Goal: Transaction & Acquisition: Purchase product/service

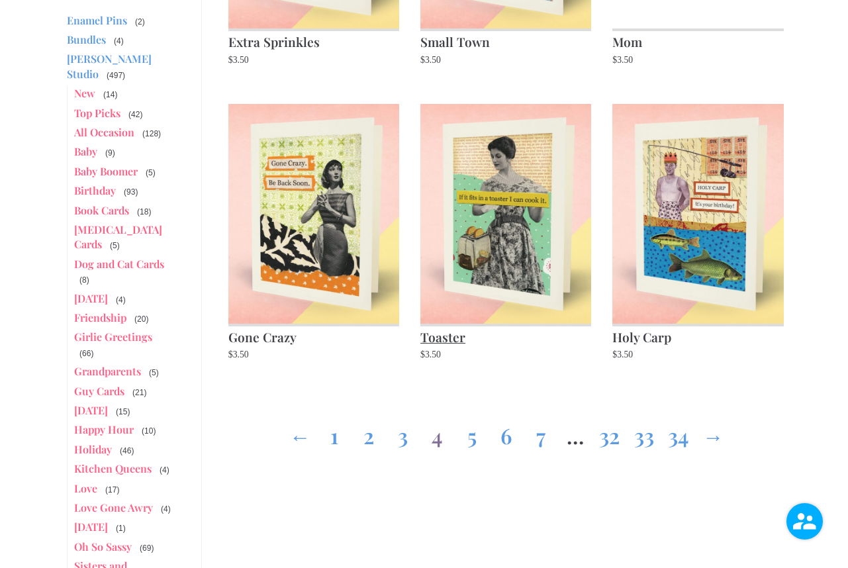
scroll to position [1293, 0]
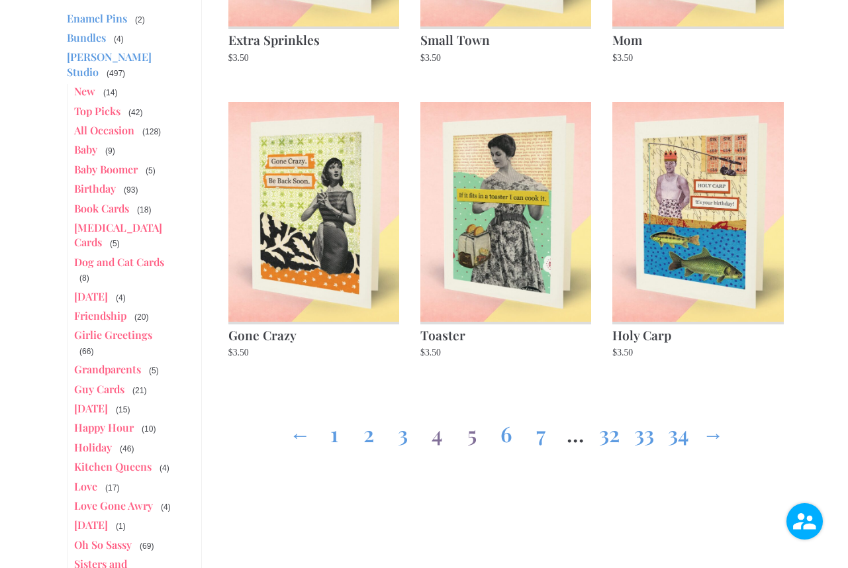
click at [470, 433] on link "5" at bounding box center [471, 431] width 21 height 48
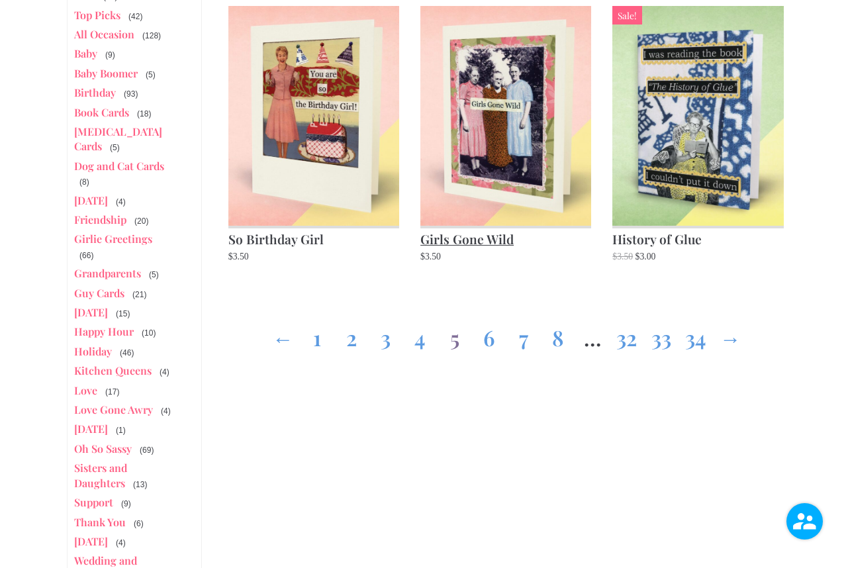
scroll to position [1390, 0]
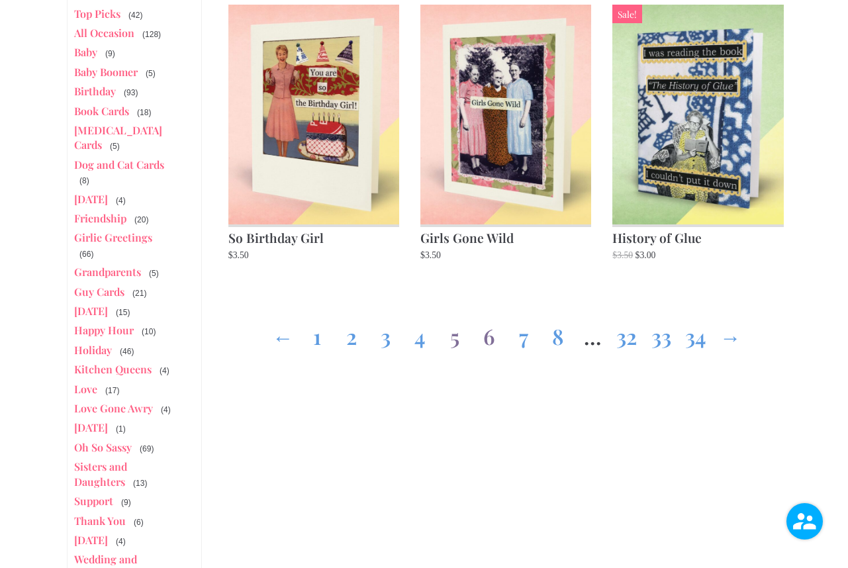
click at [489, 336] on link "6" at bounding box center [489, 334] width 21 height 48
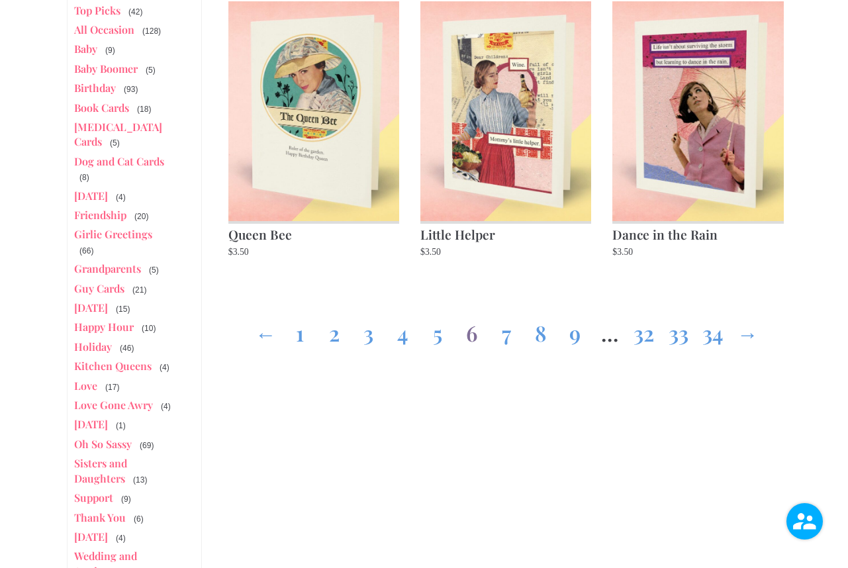
scroll to position [1391, 0]
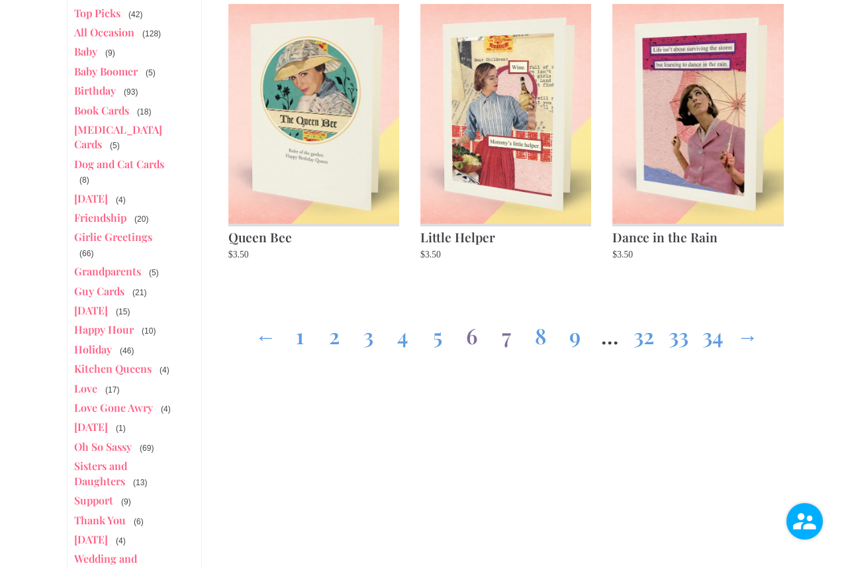
click at [507, 334] on link "7" at bounding box center [506, 333] width 21 height 48
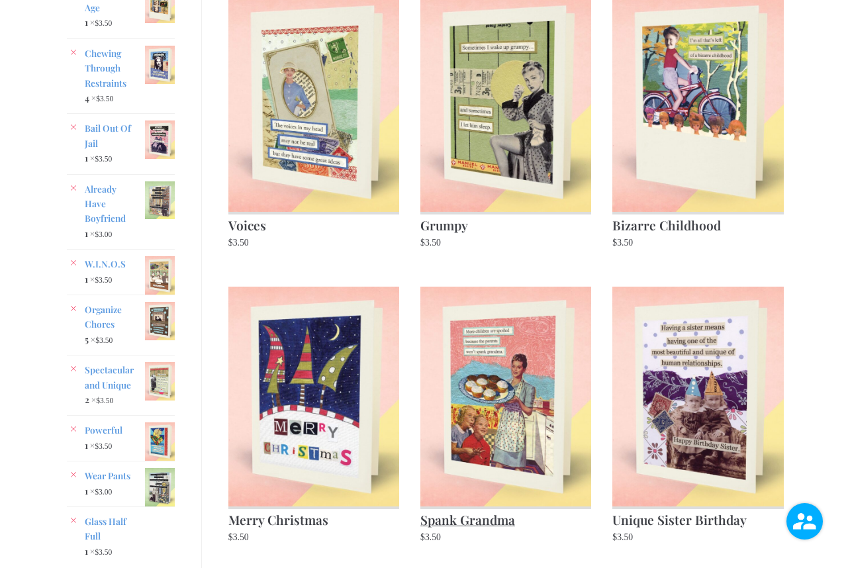
scroll to position [516, 0]
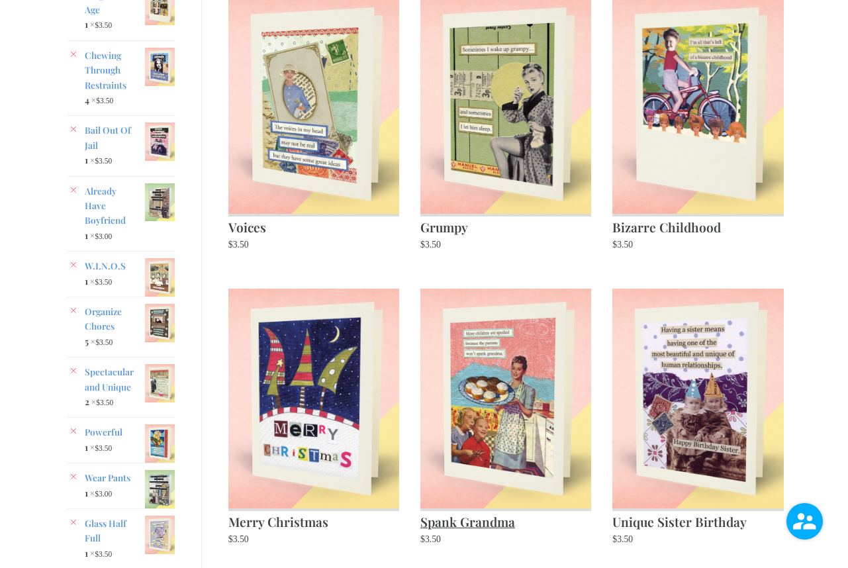
click at [504, 448] on img at bounding box center [505, 399] width 171 height 220
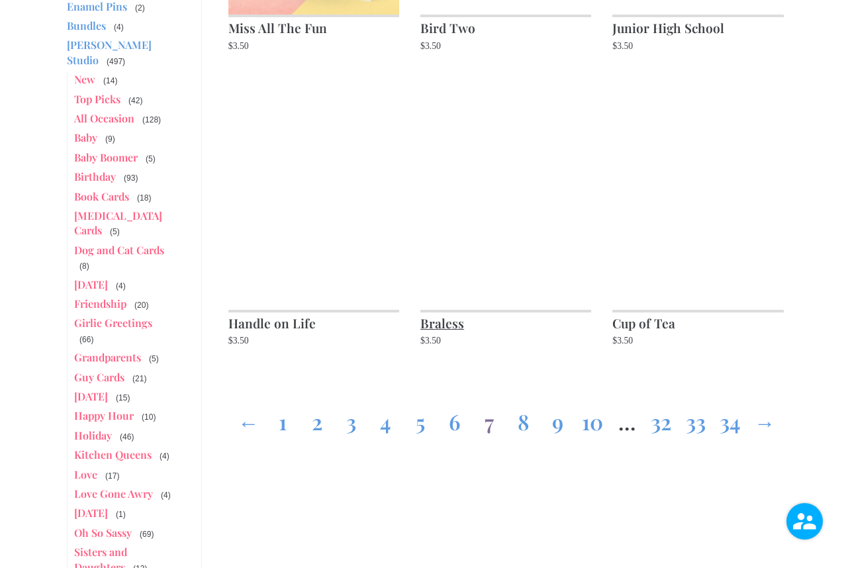
scroll to position [1307, 0]
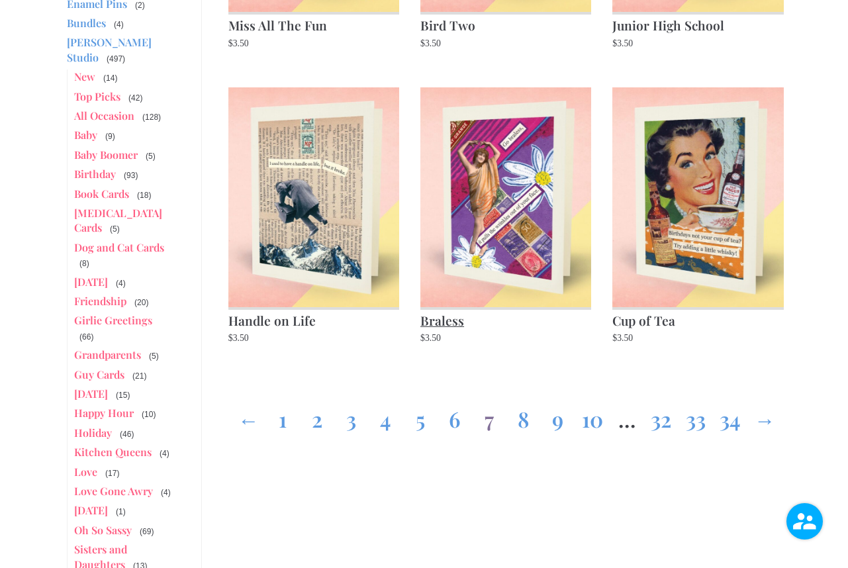
click at [547, 322] on h2 "Braless" at bounding box center [505, 319] width 171 height 24
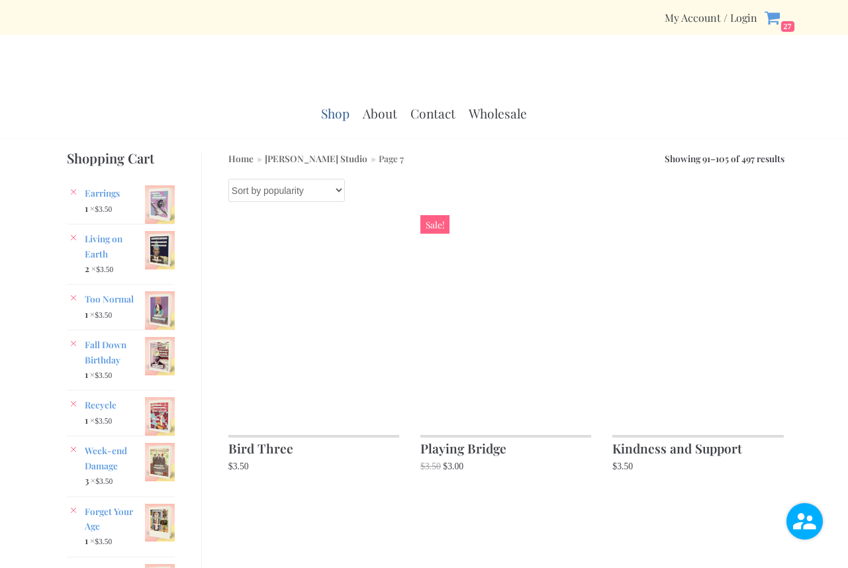
scroll to position [1307, 0]
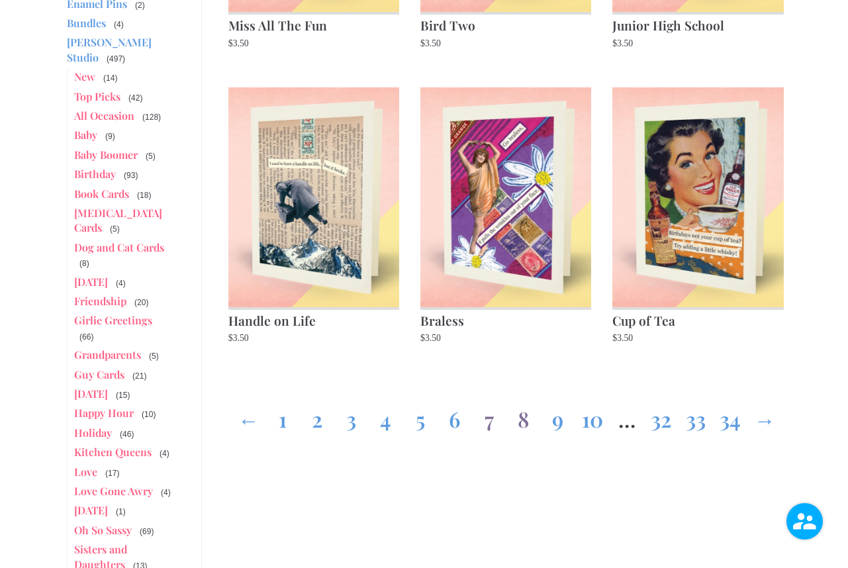
click at [523, 417] on link "8" at bounding box center [523, 417] width 21 height 48
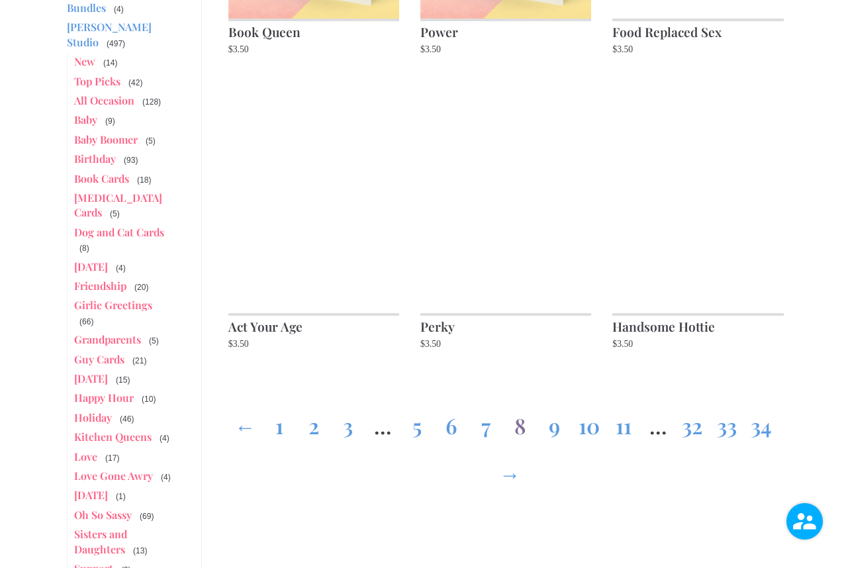
scroll to position [1324, 0]
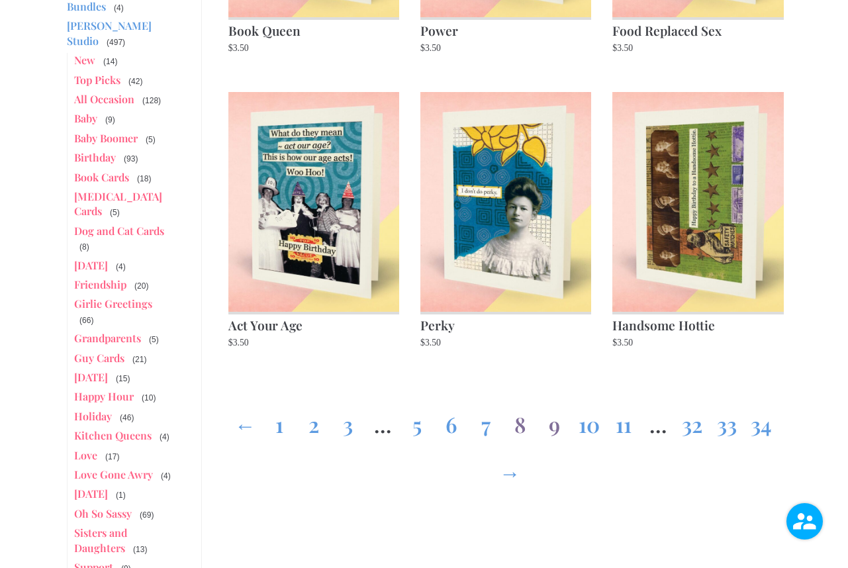
click at [554, 402] on link "9" at bounding box center [554, 422] width 21 height 48
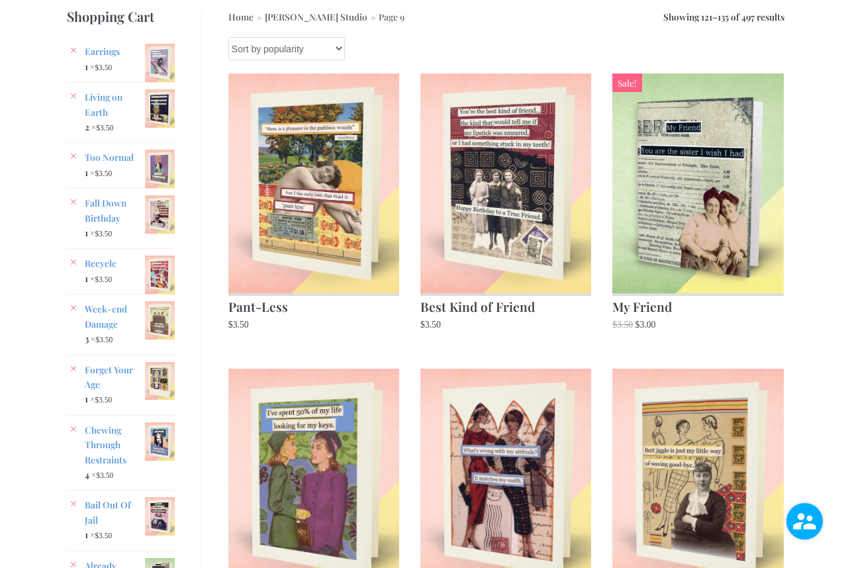
scroll to position [150, 0]
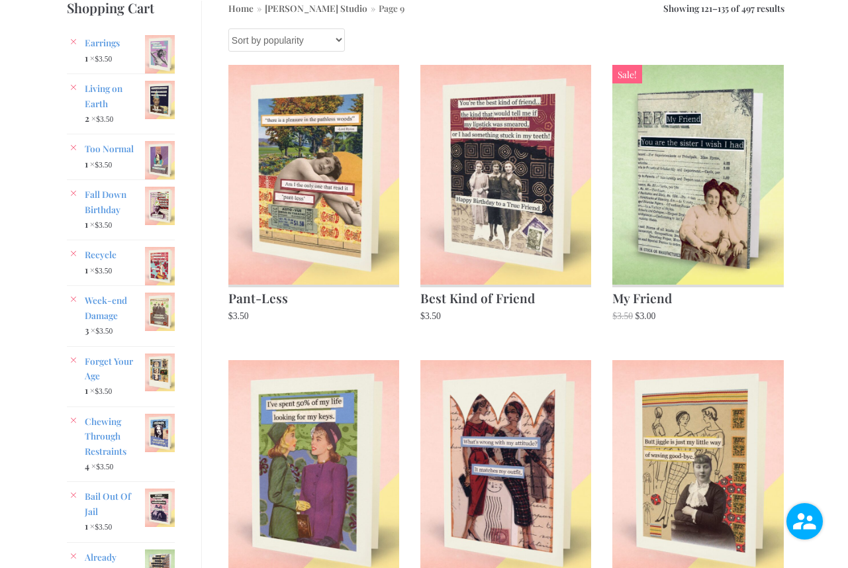
click at [554, 402] on img at bounding box center [505, 470] width 171 height 220
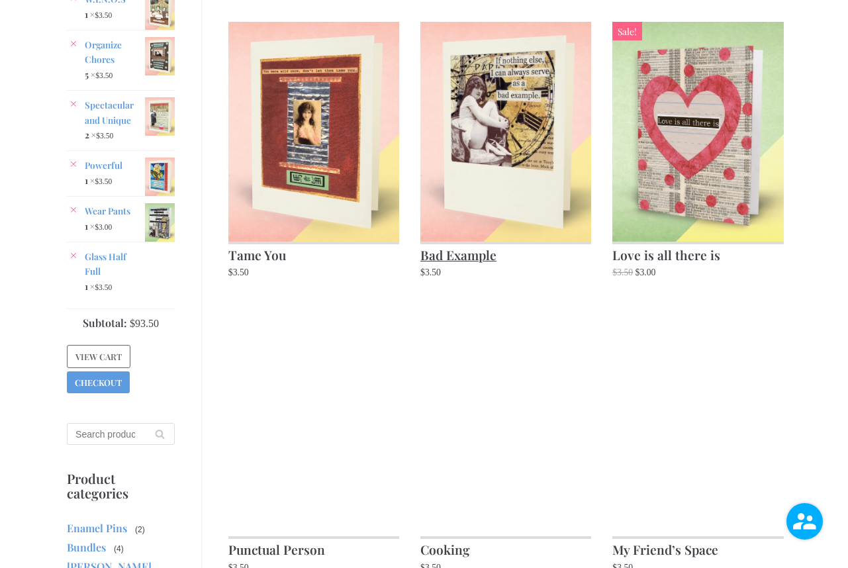
scroll to position [788, 0]
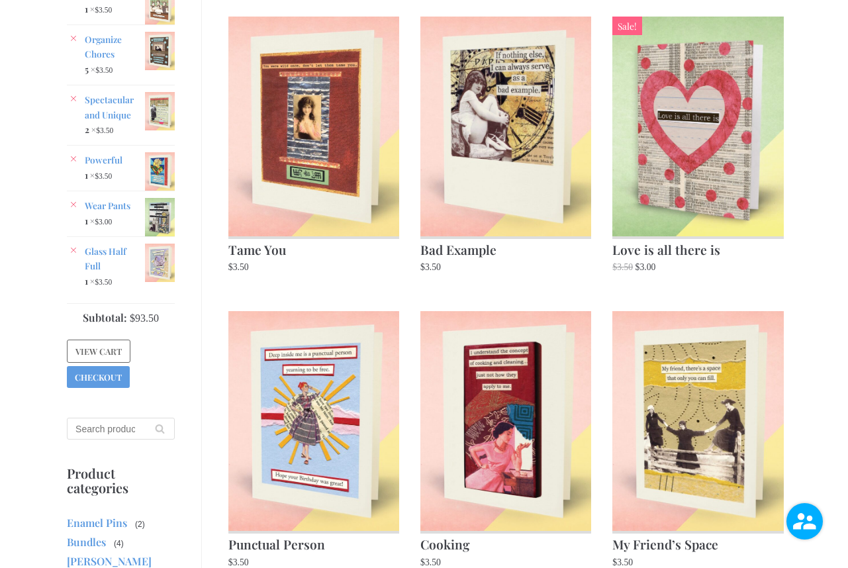
click at [522, 277] on li "Bad Example $ 3.50" at bounding box center [505, 148] width 171 height 263
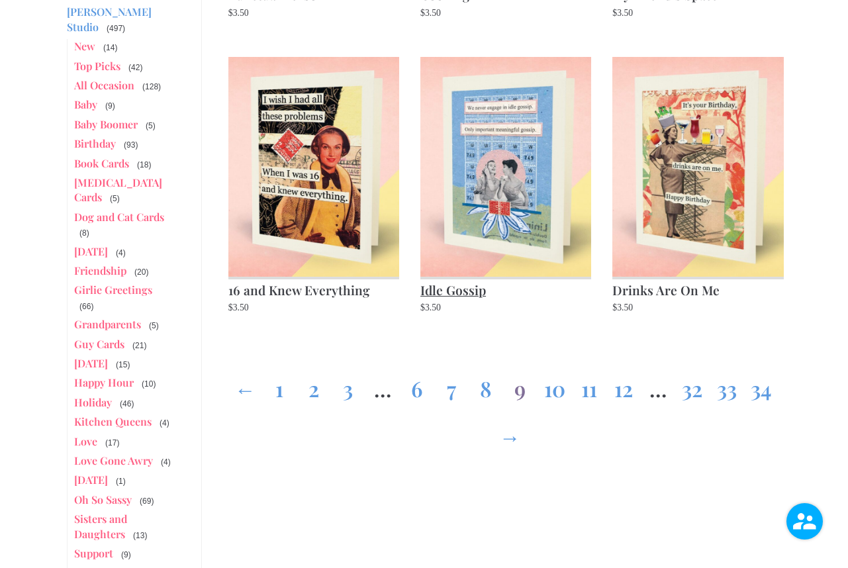
scroll to position [1337, 0]
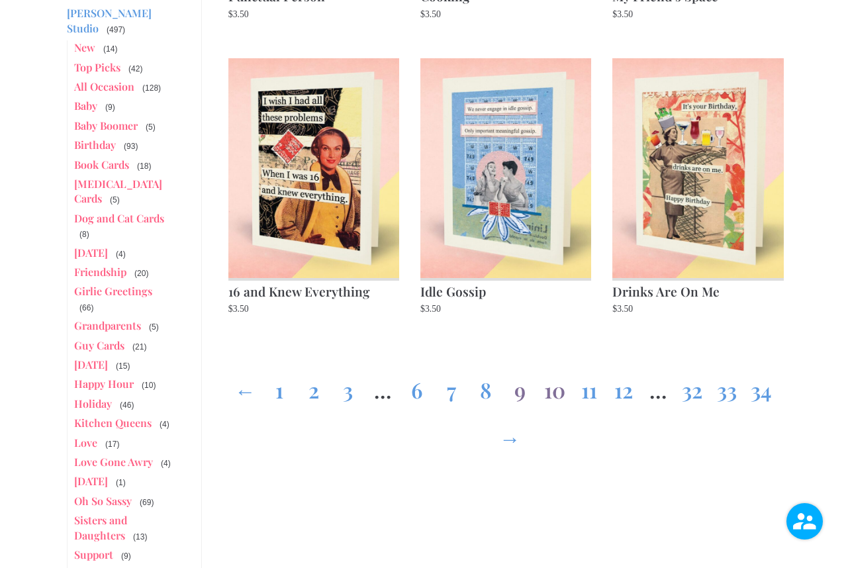
click at [553, 394] on link "10" at bounding box center [554, 387] width 21 height 48
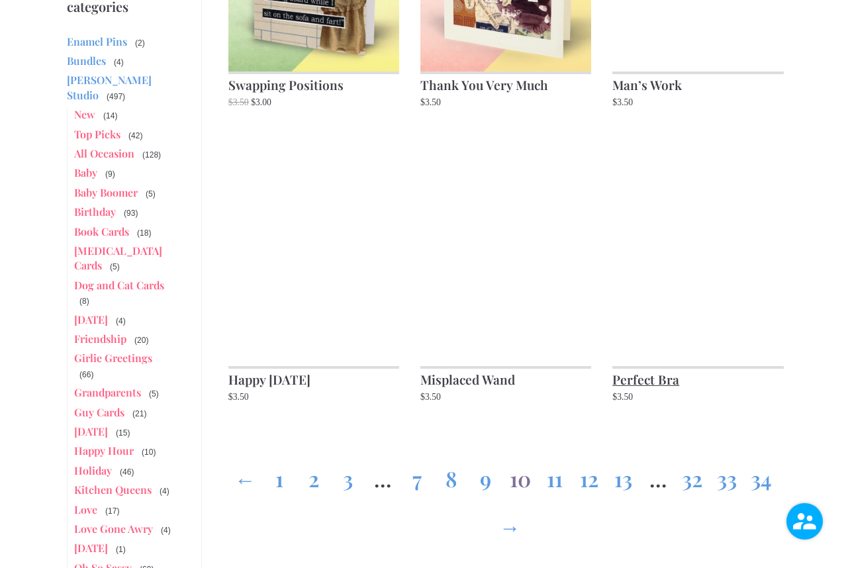
scroll to position [1268, 0]
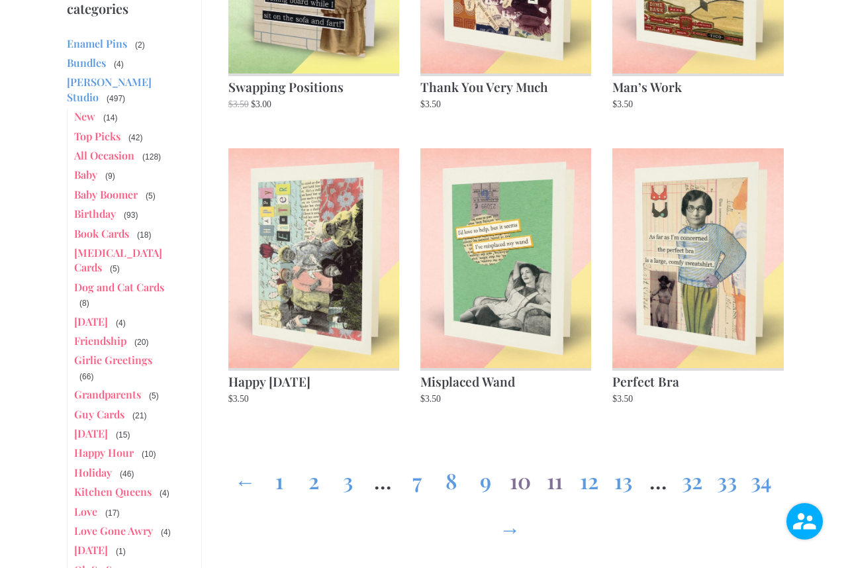
click at [553, 479] on link "11" at bounding box center [554, 478] width 21 height 48
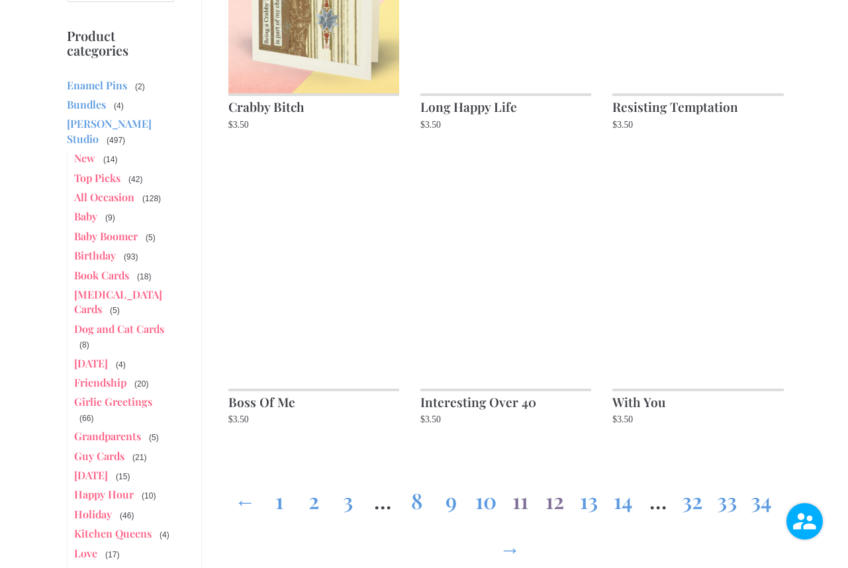
scroll to position [1225, 0]
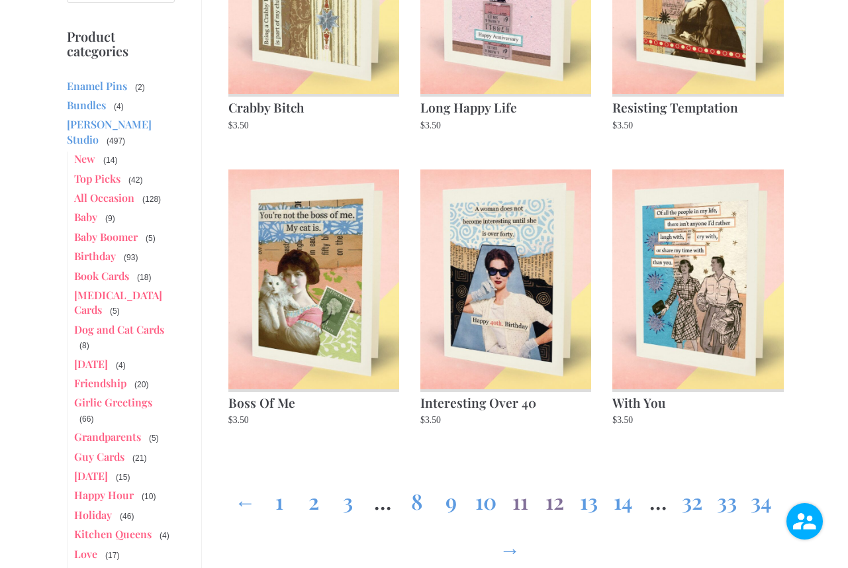
click at [553, 479] on link "12" at bounding box center [554, 499] width 21 height 48
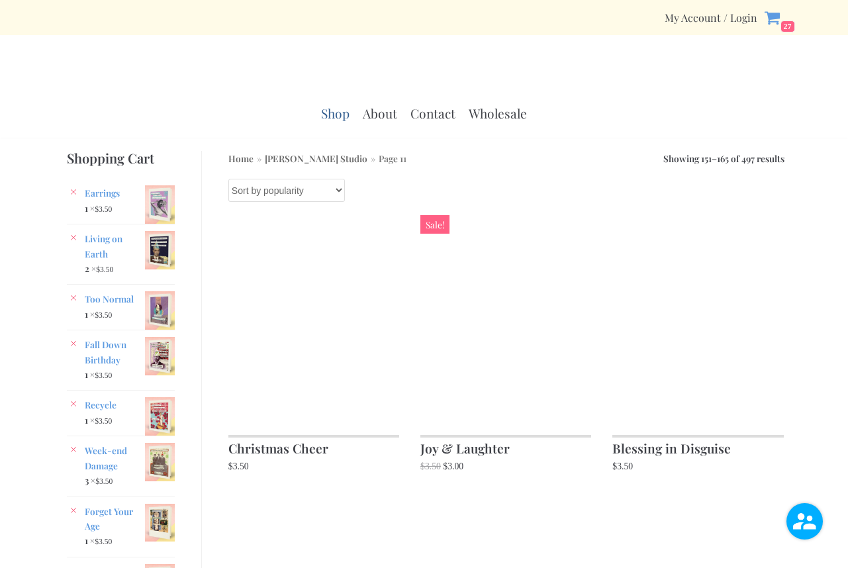
scroll to position [1225, 0]
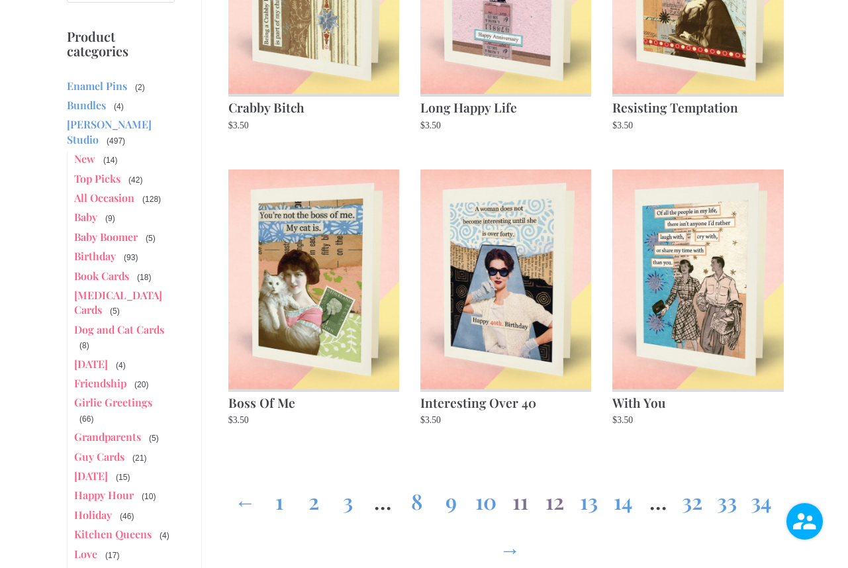
click at [551, 498] on link "12" at bounding box center [554, 499] width 21 height 48
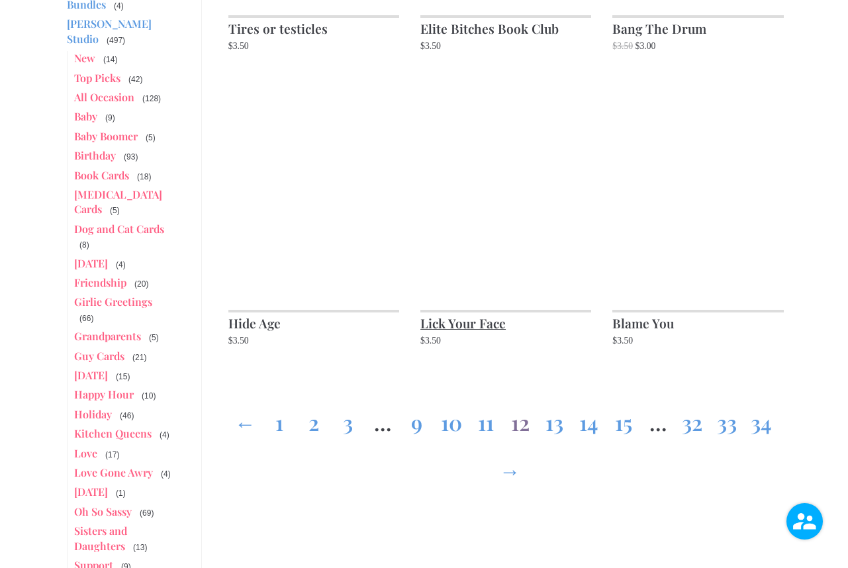
scroll to position [1328, 0]
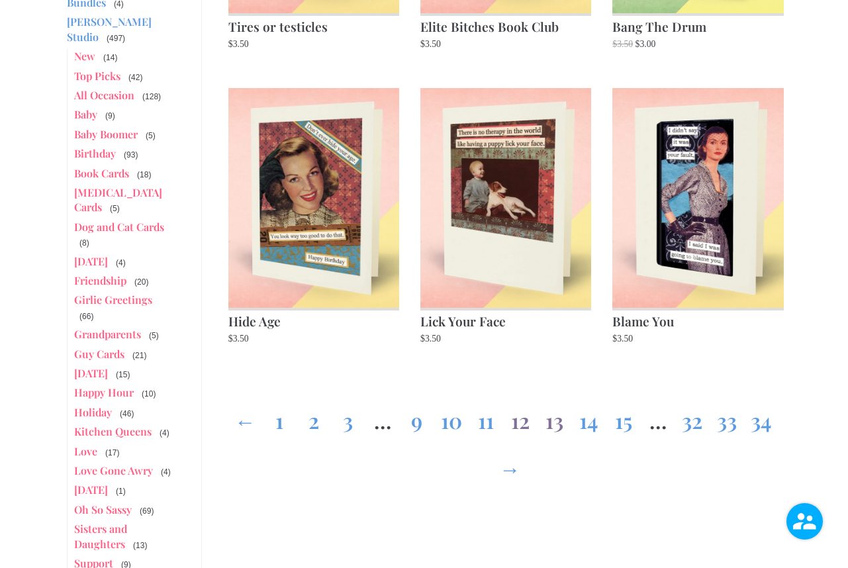
click at [561, 397] on link "13" at bounding box center [554, 418] width 21 height 48
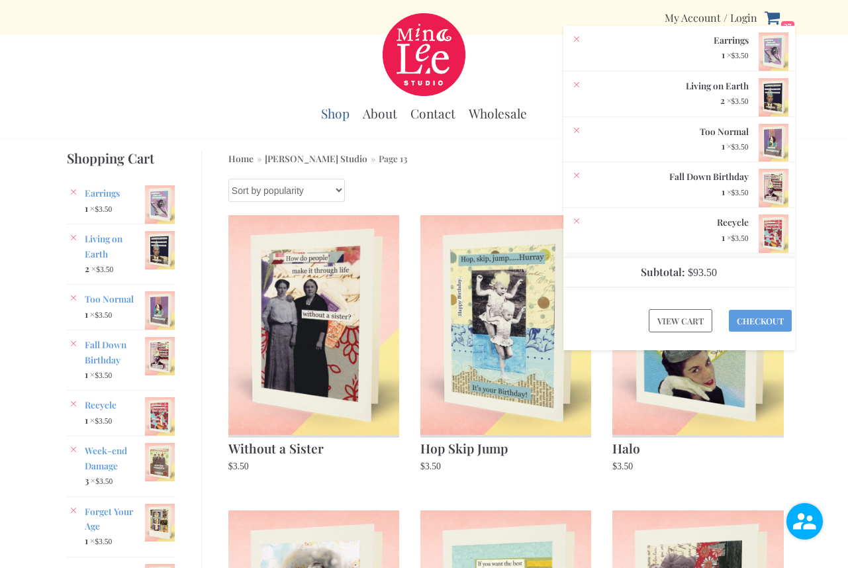
click at [769, 19] on icon at bounding box center [771, 18] width 15 height 13
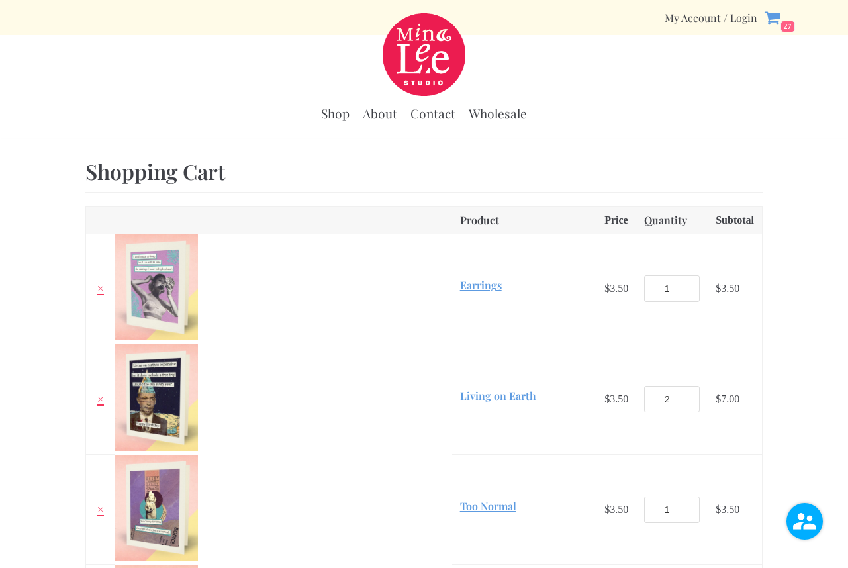
click at [687, 361] on td "Living on Earth quantity 2" at bounding box center [671, 399] width 71 height 111
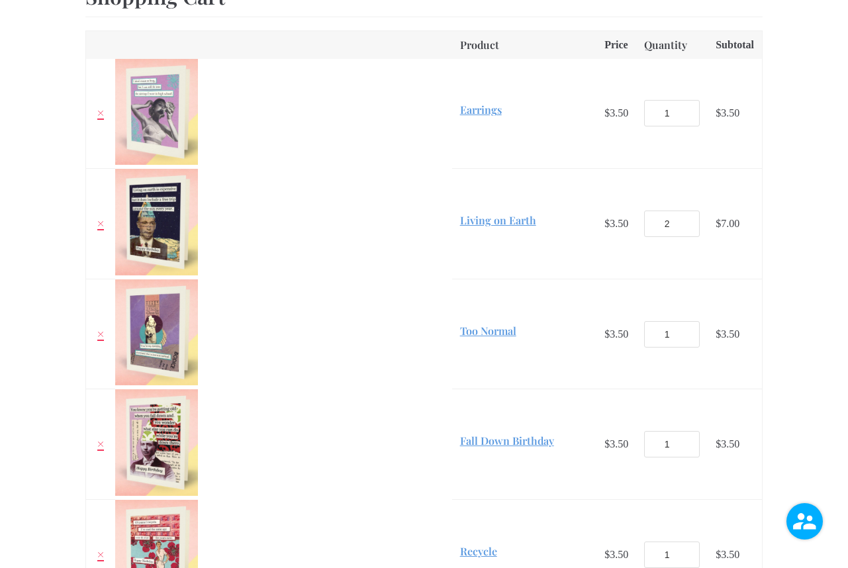
scroll to position [165, 0]
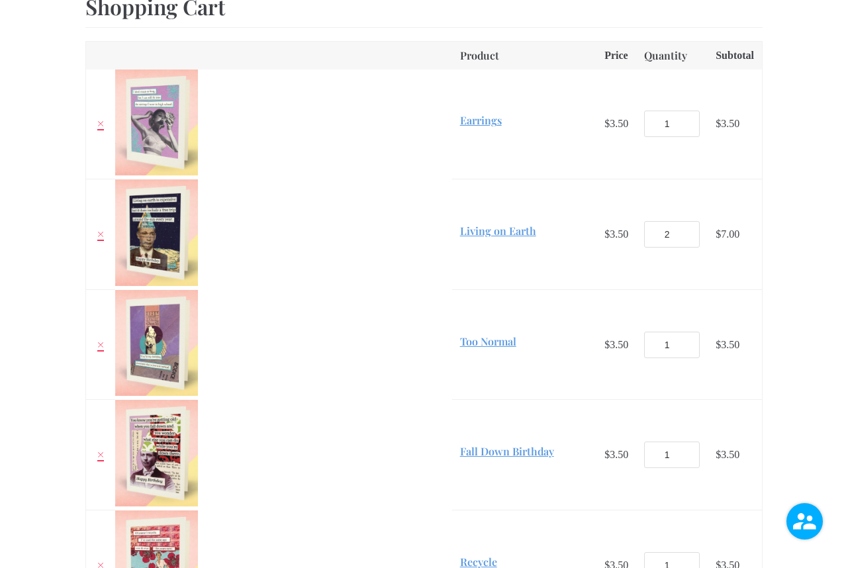
type input "0"
click at [672, 125] on input "0" at bounding box center [672, 124] width 56 height 26
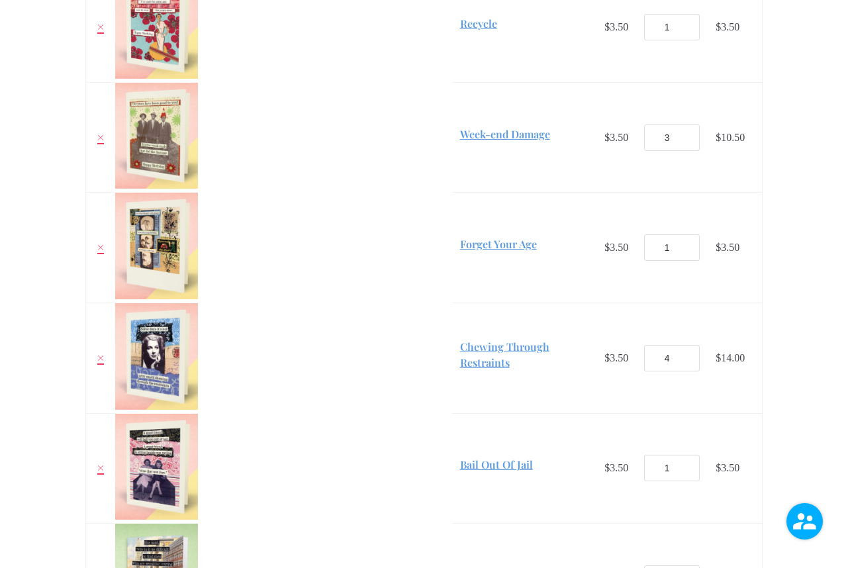
scroll to position [724, 0]
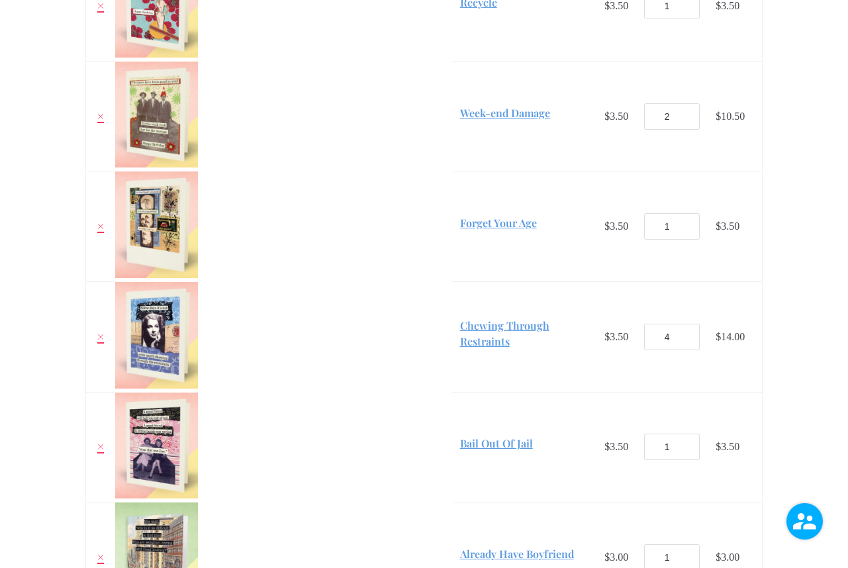
click at [675, 120] on input "2" at bounding box center [672, 116] width 56 height 26
type input "1"
click at [675, 120] on input "1" at bounding box center [672, 116] width 56 height 26
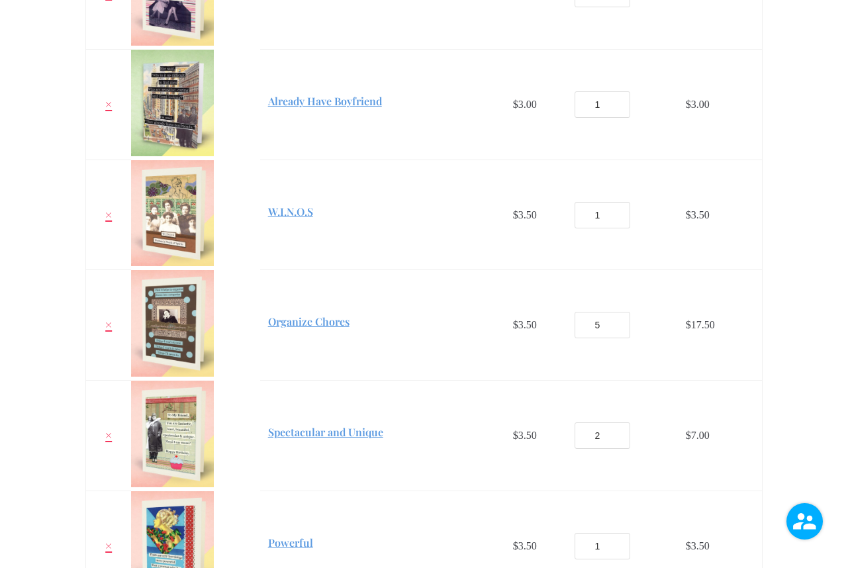
scroll to position [1178, 0]
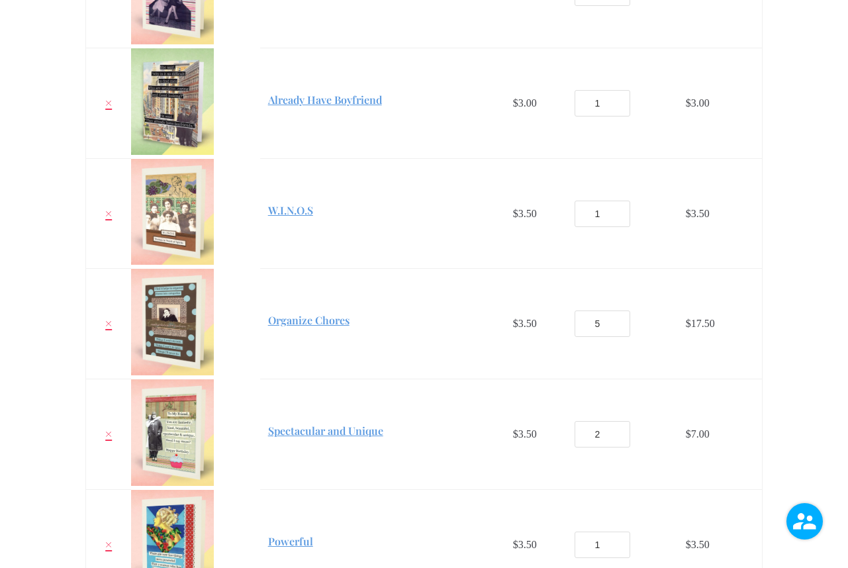
type input "0"
click at [605, 218] on input "0" at bounding box center [603, 214] width 56 height 26
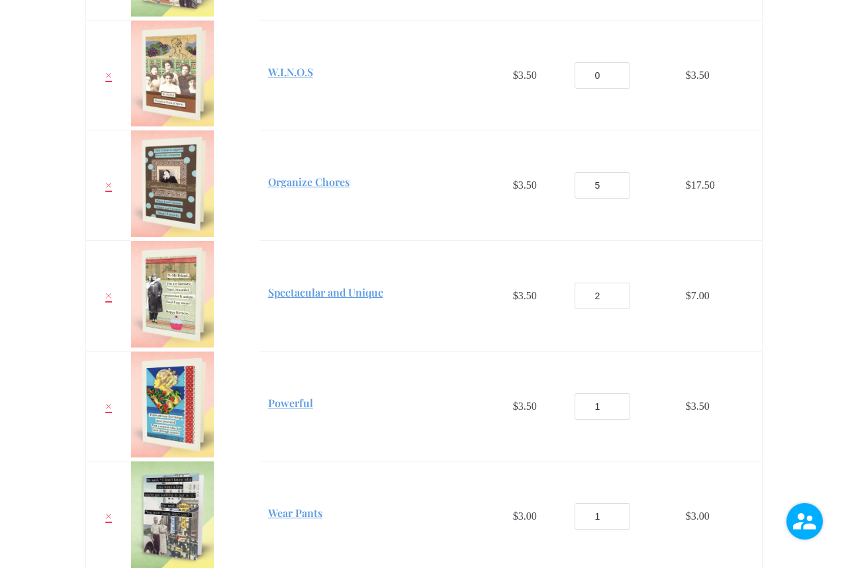
scroll to position [1327, 0]
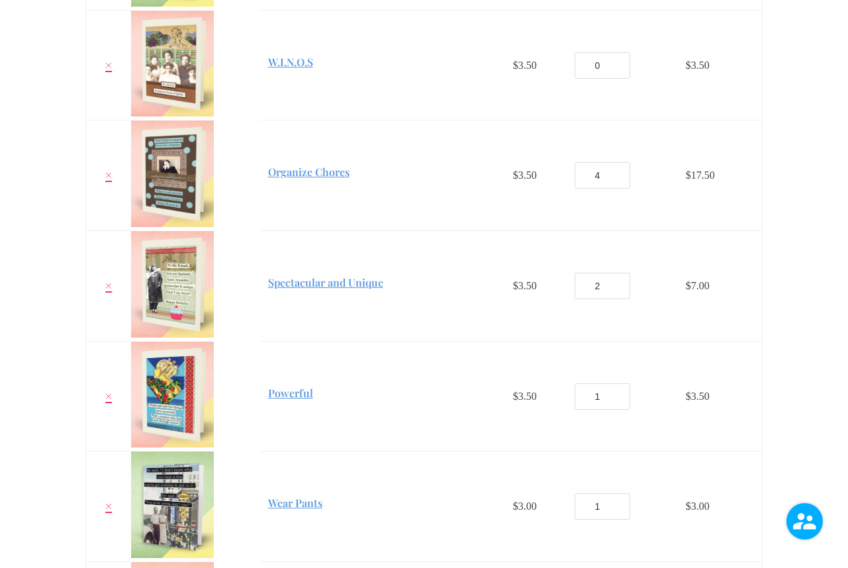
click at [608, 179] on input "4" at bounding box center [603, 175] width 56 height 26
click at [608, 179] on input "3" at bounding box center [603, 175] width 56 height 26
click at [608, 179] on input "2" at bounding box center [603, 175] width 56 height 26
type input "1"
click at [606, 179] on input "1" at bounding box center [603, 175] width 56 height 26
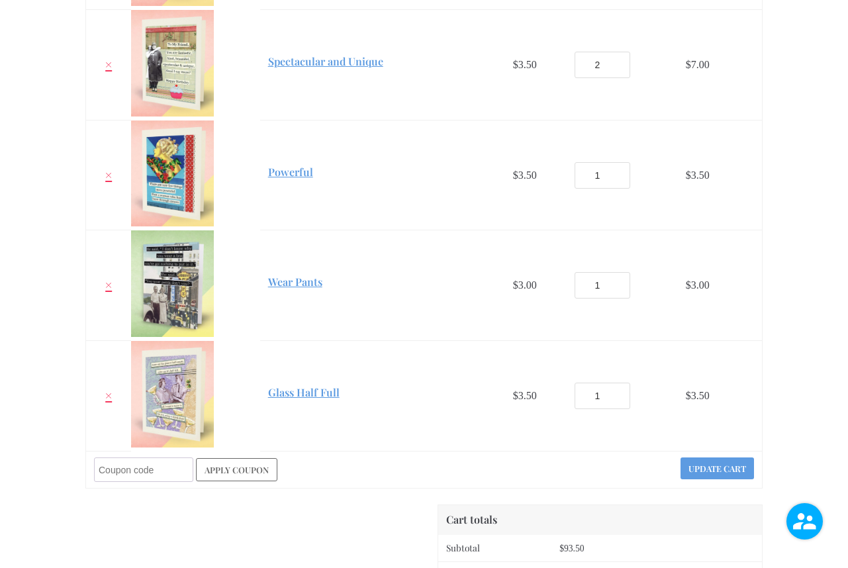
scroll to position [1552, 0]
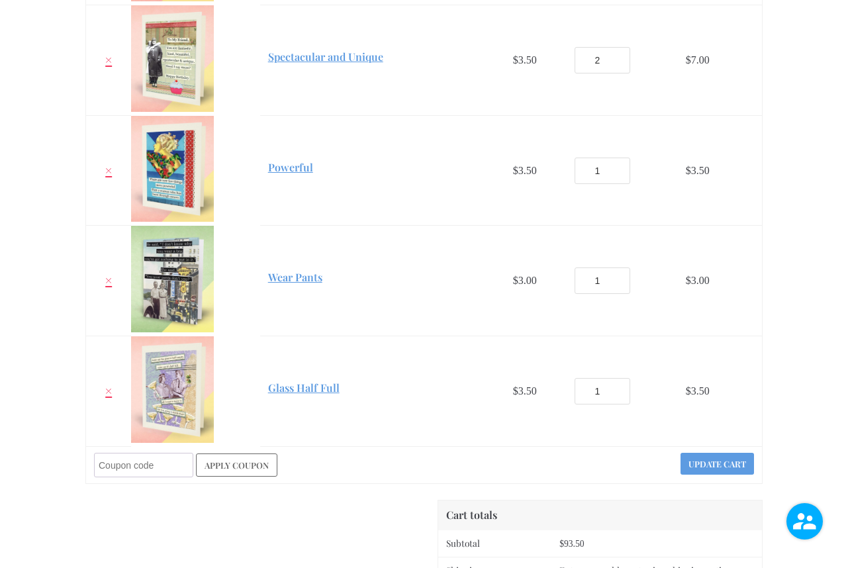
type input "0"
click at [606, 175] on input "0" at bounding box center [603, 171] width 56 height 26
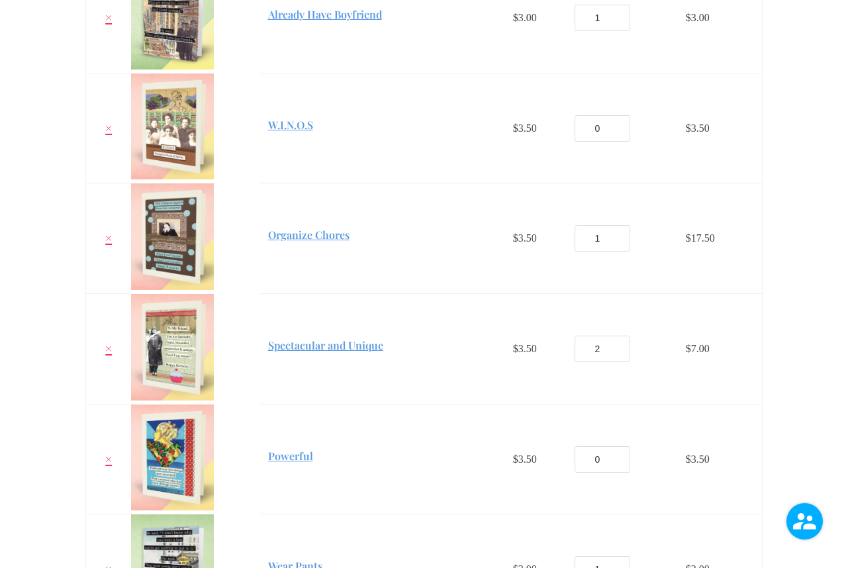
scroll to position [1264, 0]
type input "1"
click at [606, 352] on input "1" at bounding box center [603, 348] width 56 height 26
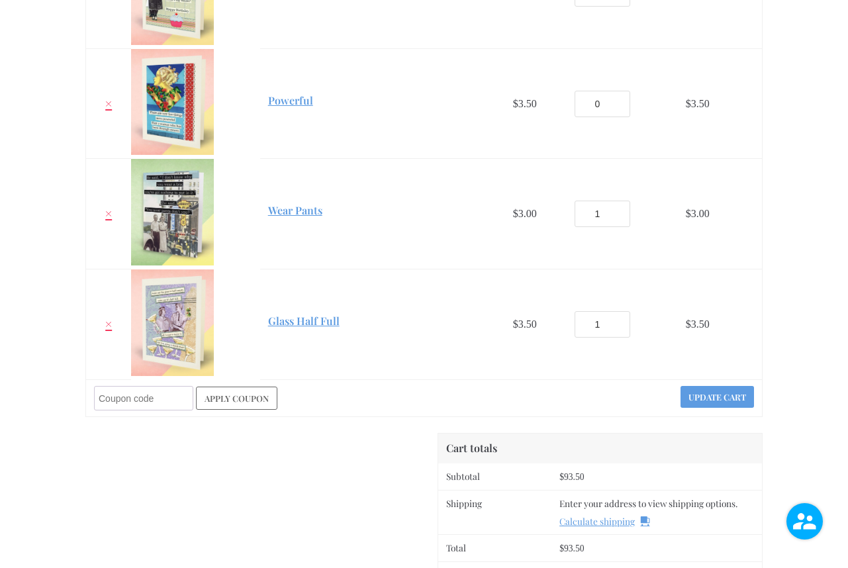
scroll to position [1620, 0]
click at [707, 399] on button "Update cart" at bounding box center [717, 396] width 73 height 22
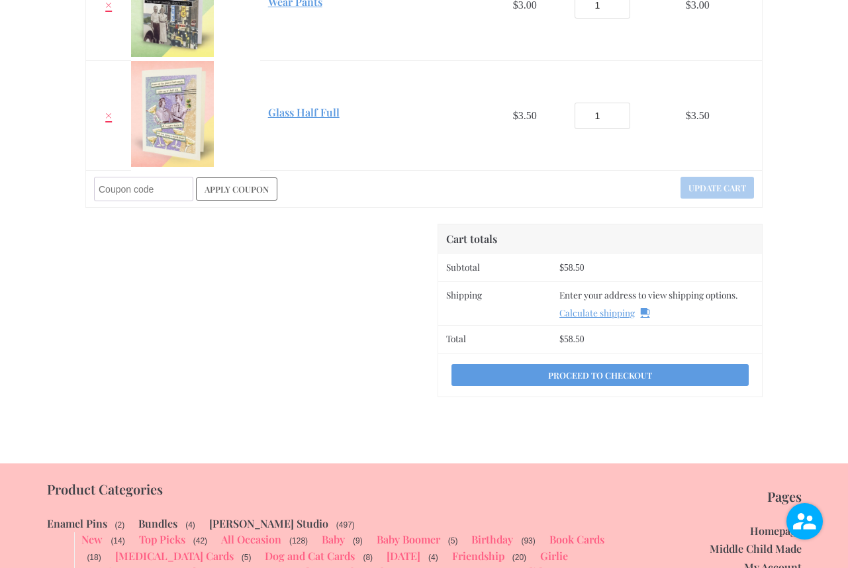
scroll to position [1617, 0]
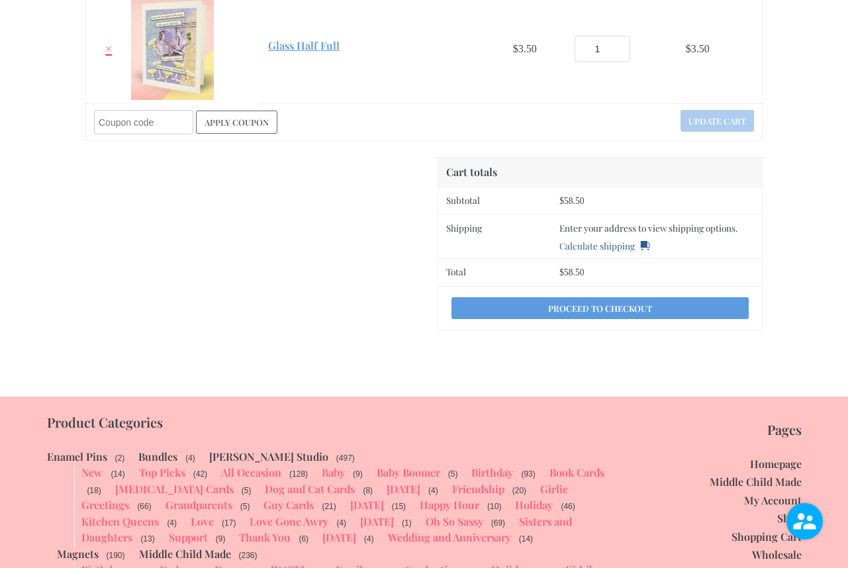
click at [611, 245] on link "Calculate shipping" at bounding box center [604, 245] width 90 height 13
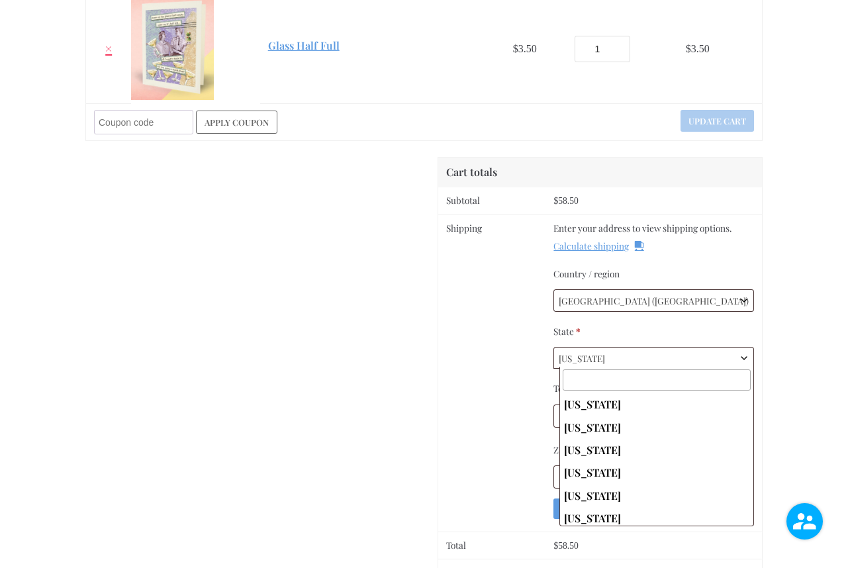
click at [724, 358] on span "Wisconsin" at bounding box center [653, 358] width 199 height 21
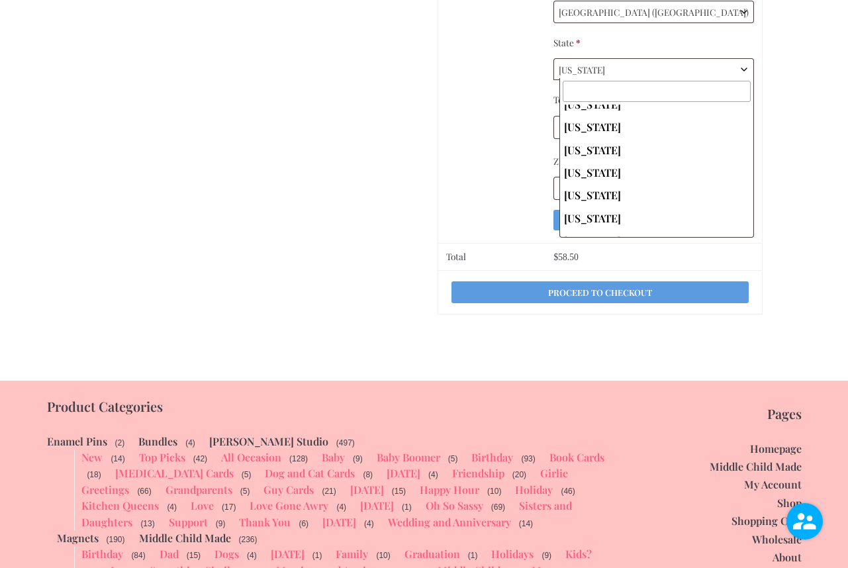
scroll to position [207, 0]
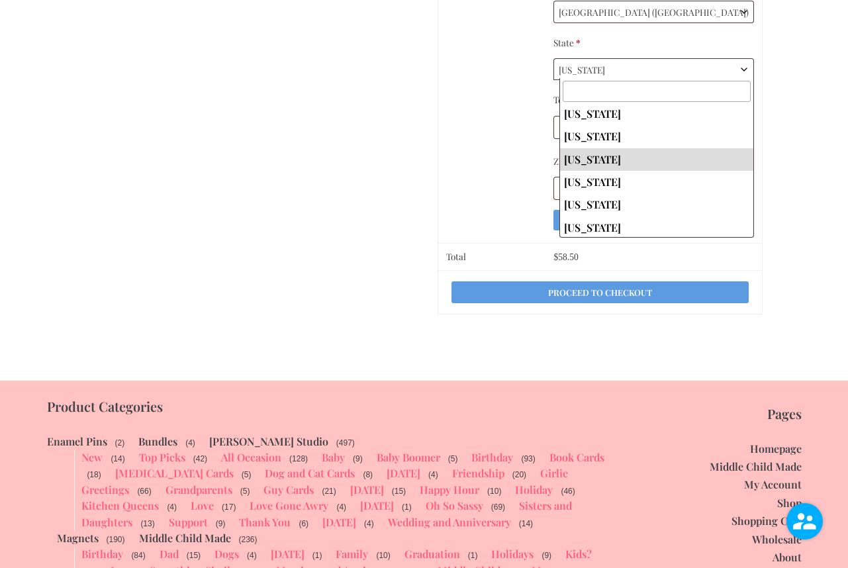
select select "HI"
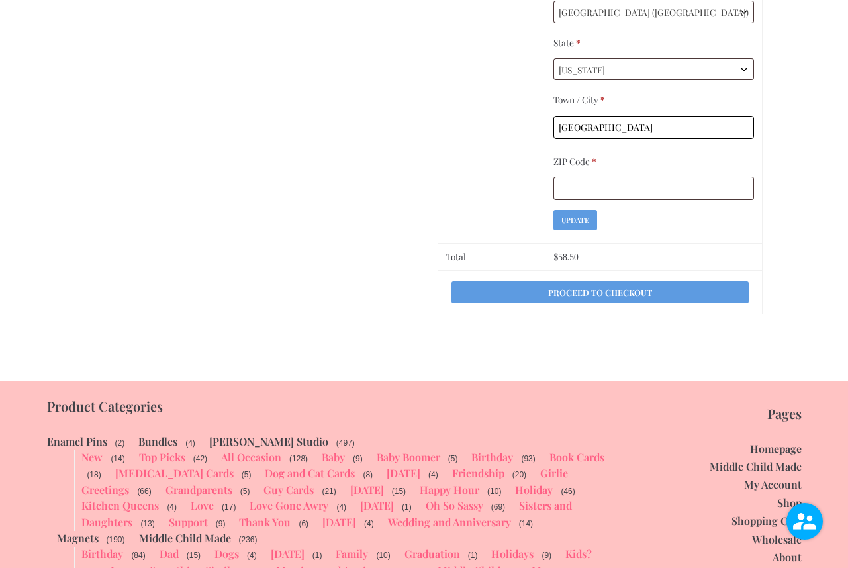
type input "Honolulu"
type input "H"
type input "96814"
click at [694, 230] on p "Update" at bounding box center [653, 220] width 201 height 21
click at [572, 217] on button "Update" at bounding box center [575, 220] width 44 height 21
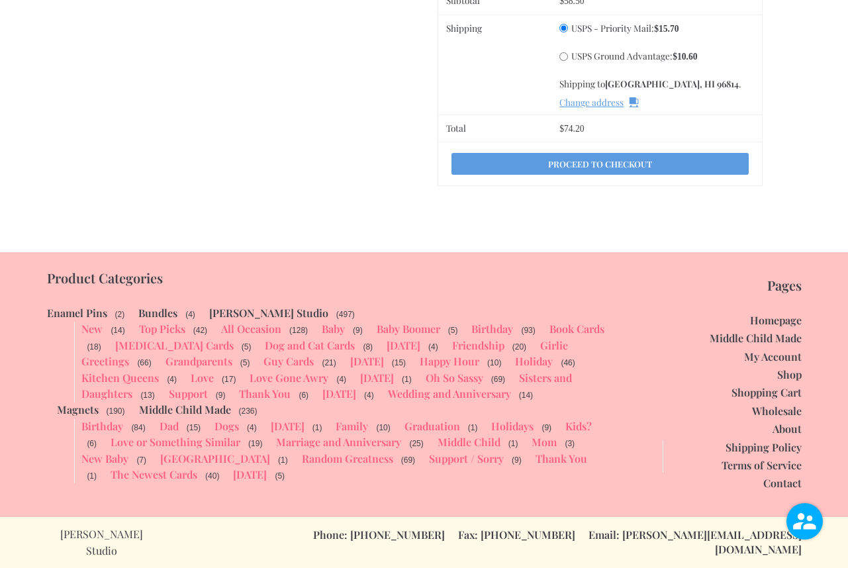
scroll to position [1795, 0]
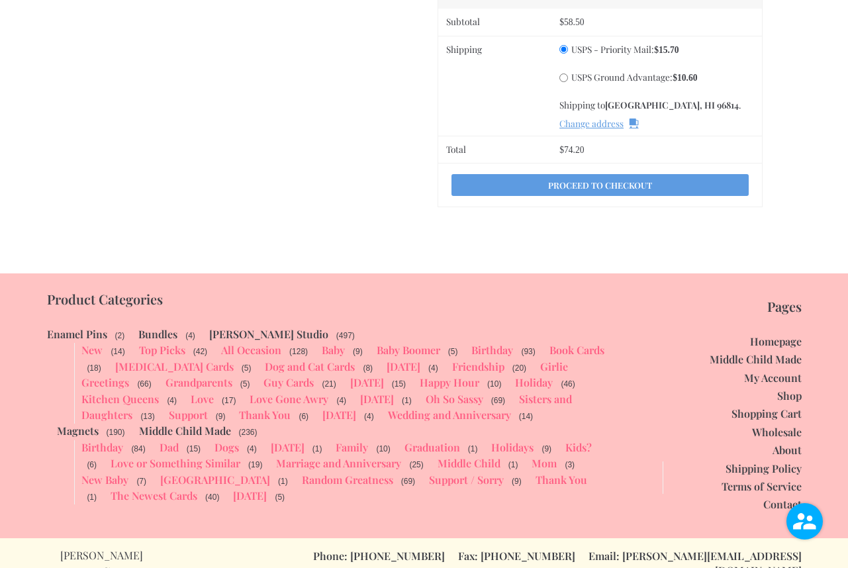
click at [563, 73] on input "USPS Ground Advantage: $ 10.60" at bounding box center [563, 77] width 9 height 9
radio input "true"
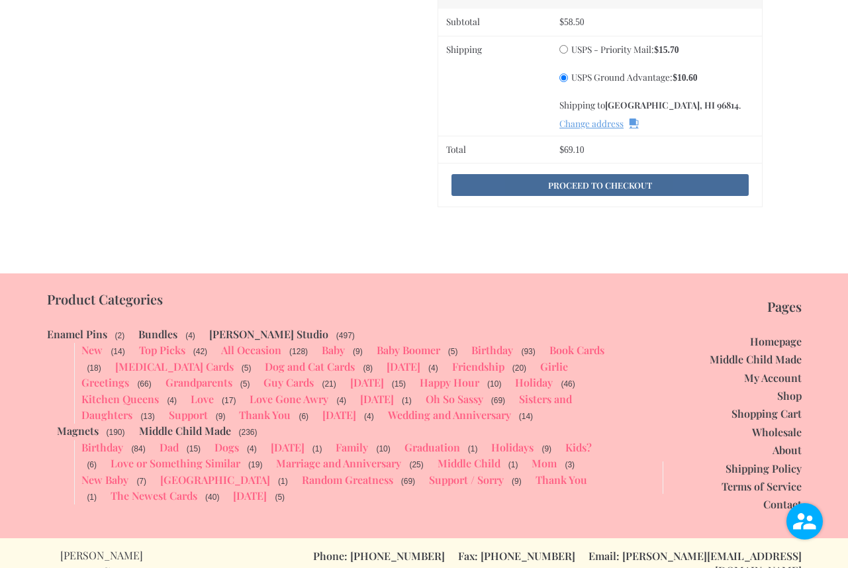
click at [591, 181] on link "Proceed to checkout" at bounding box center [599, 185] width 297 height 22
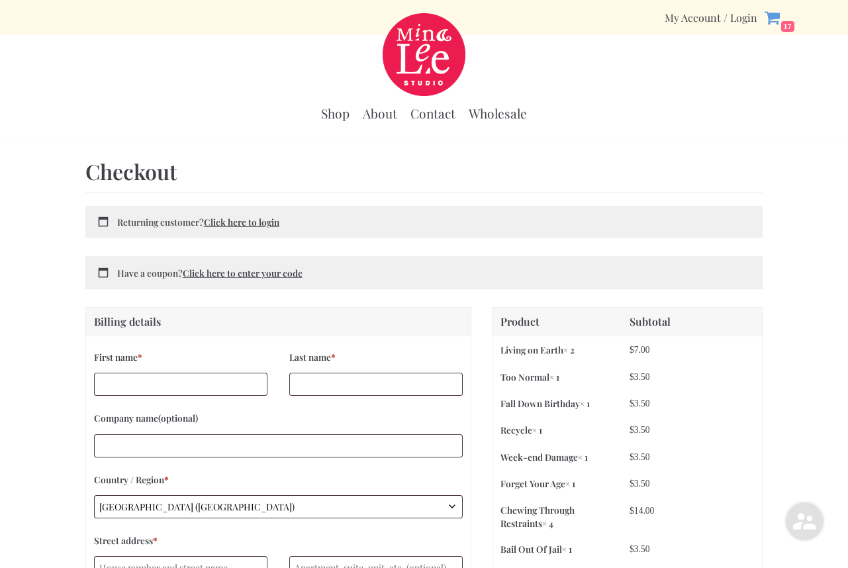
select select "HI"
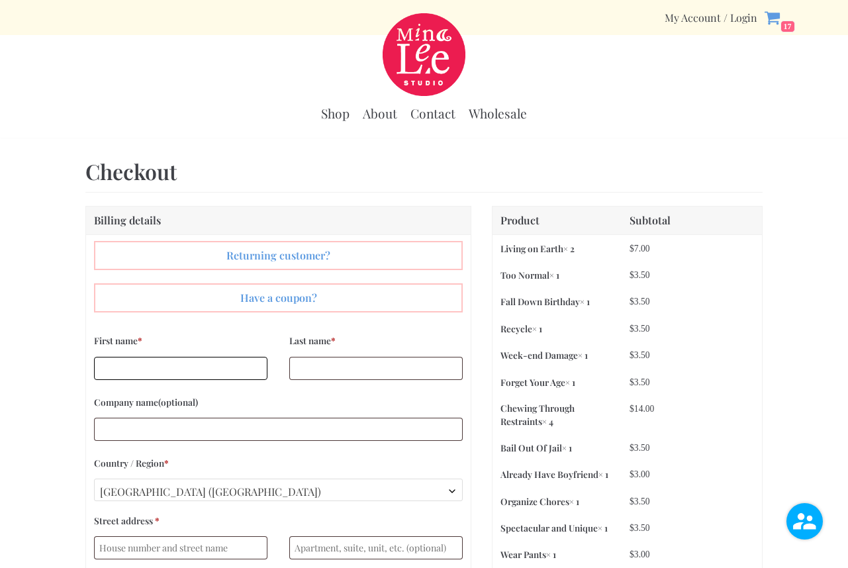
click at [250, 367] on input "First name *" at bounding box center [180, 368] width 173 height 23
type input "[PERSON_NAME]"
type input "[STREET_ADDRESS]"
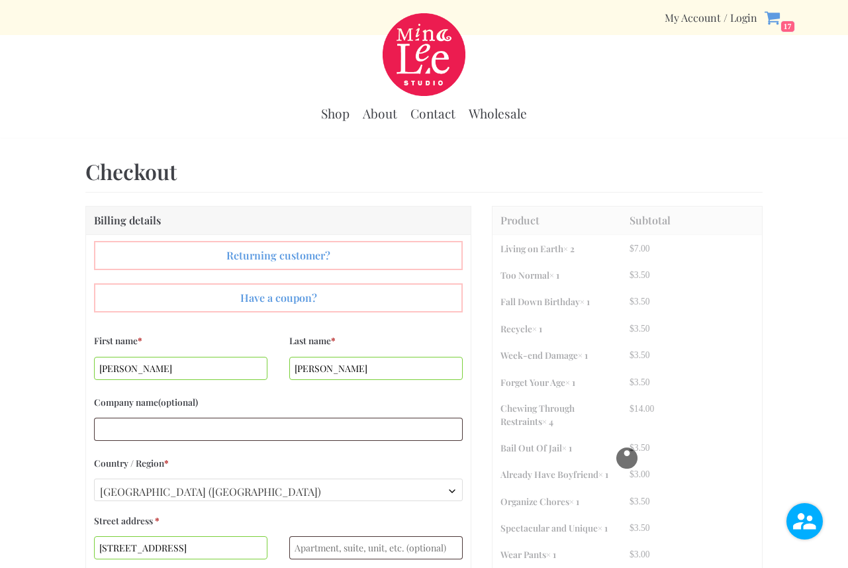
type input "[EMAIL_ADDRESS][DOMAIN_NAME]"
type input "[PERSON_NAME]"
type input "[STREET_ADDRESS]"
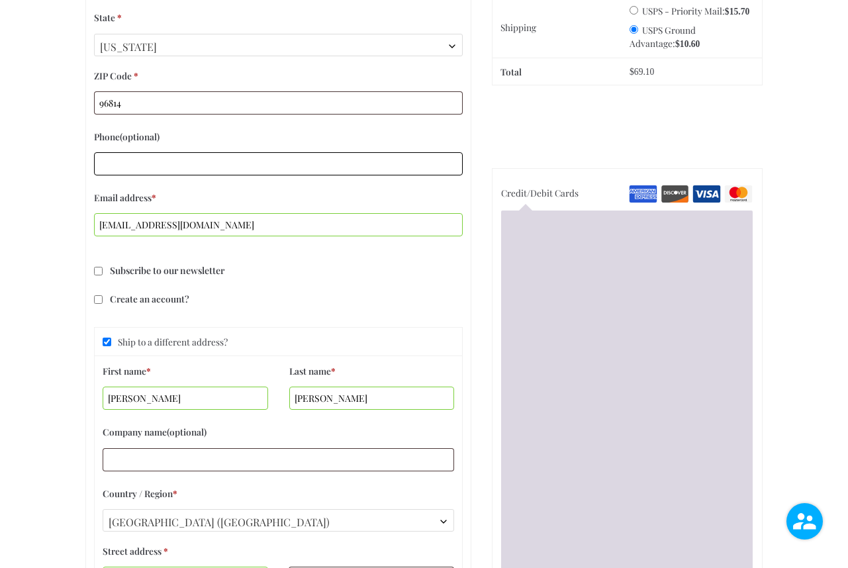
scroll to position [626, 0]
click at [107, 337] on input "Ship to a different address?" at bounding box center [107, 341] width 9 height 9
checkbox input "false"
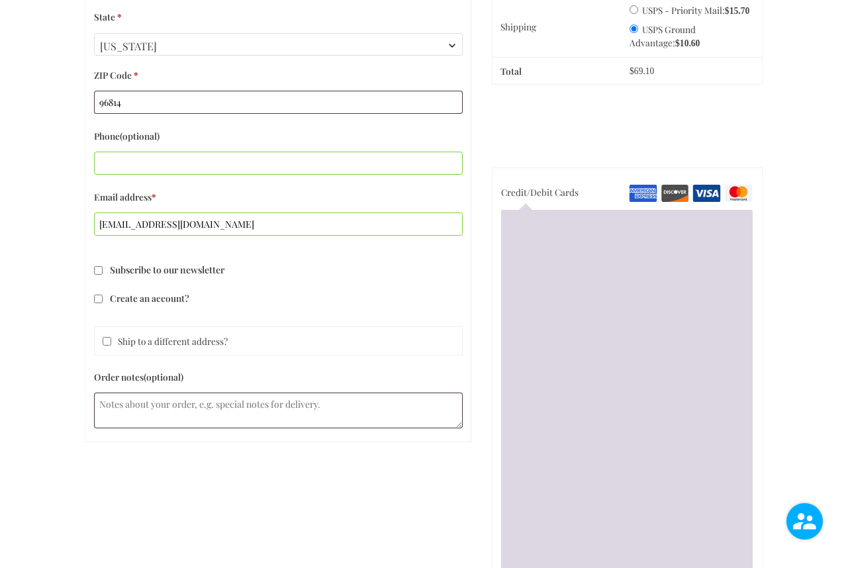
click at [97, 295] on input "Create an account?" at bounding box center [98, 299] width 9 height 9
checkbox input "true"
click at [258, 318] on div "Create an account?" at bounding box center [278, 307] width 385 height 37
click at [477, 295] on div "Billing details Returning customer? Click here to login If you have shopped wit…" at bounding box center [423, 167] width 677 height 1174
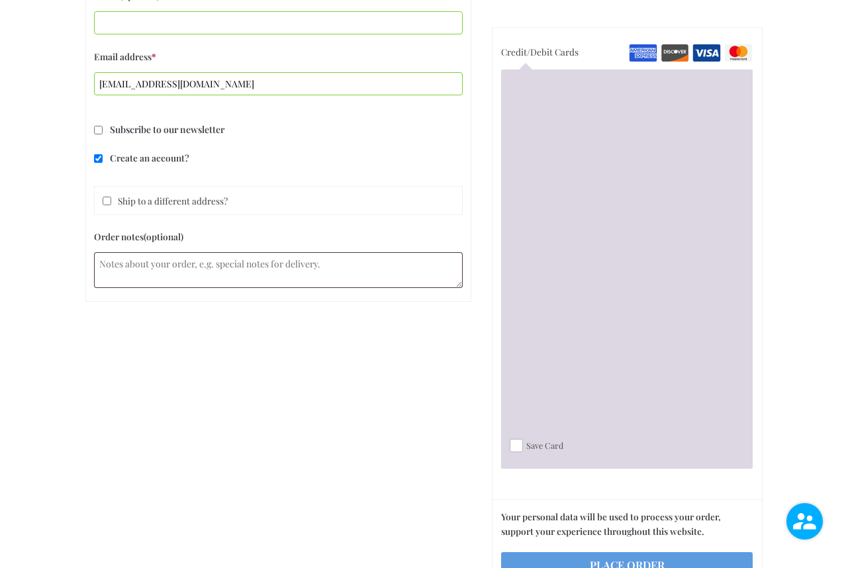
scroll to position [765, 0]
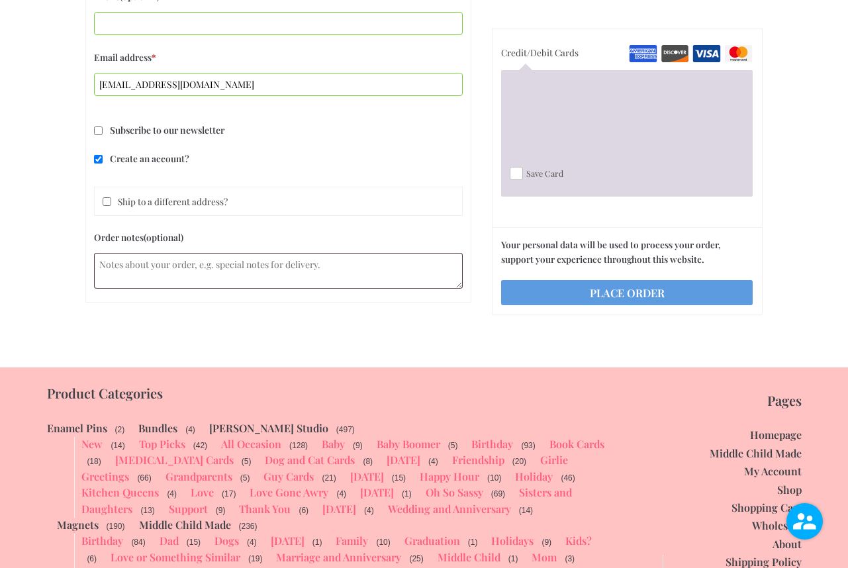
click at [584, 315] on div "Credit/Debit Cards Save Card Your personal data will be used to process your or…" at bounding box center [627, 171] width 271 height 287
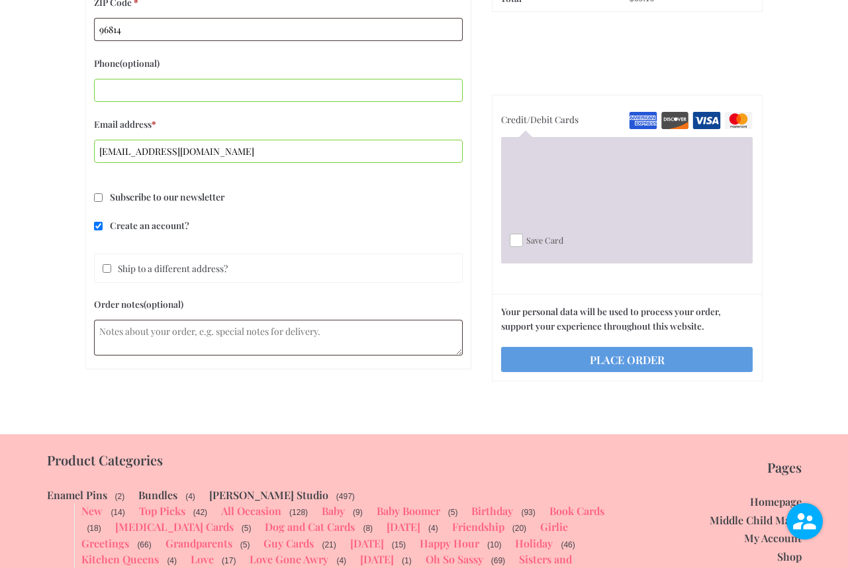
scroll to position [696, 0]
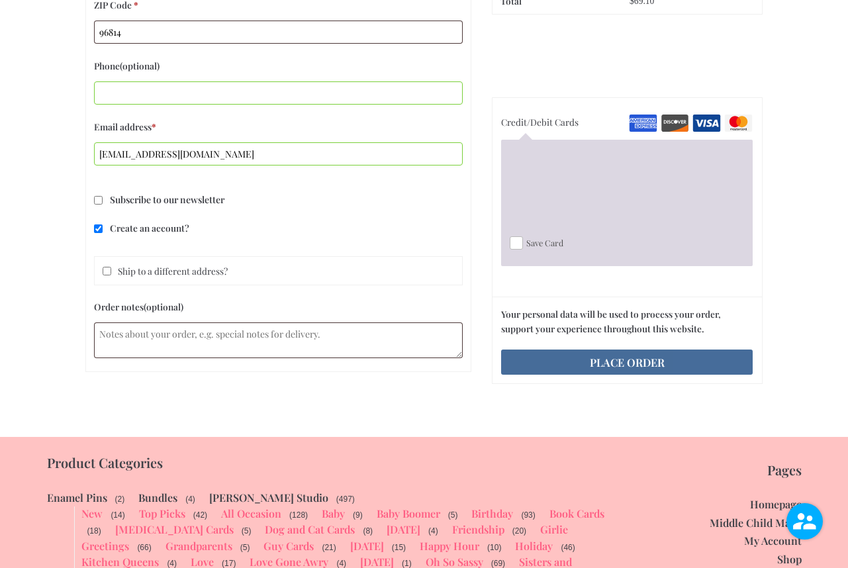
click at [611, 355] on button "Place order" at bounding box center [627, 362] width 252 height 25
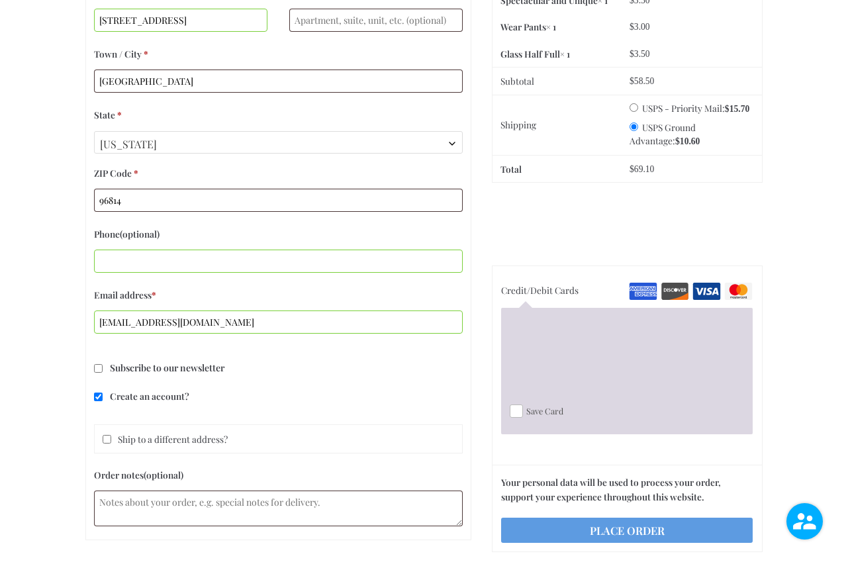
scroll to position [526, 0]
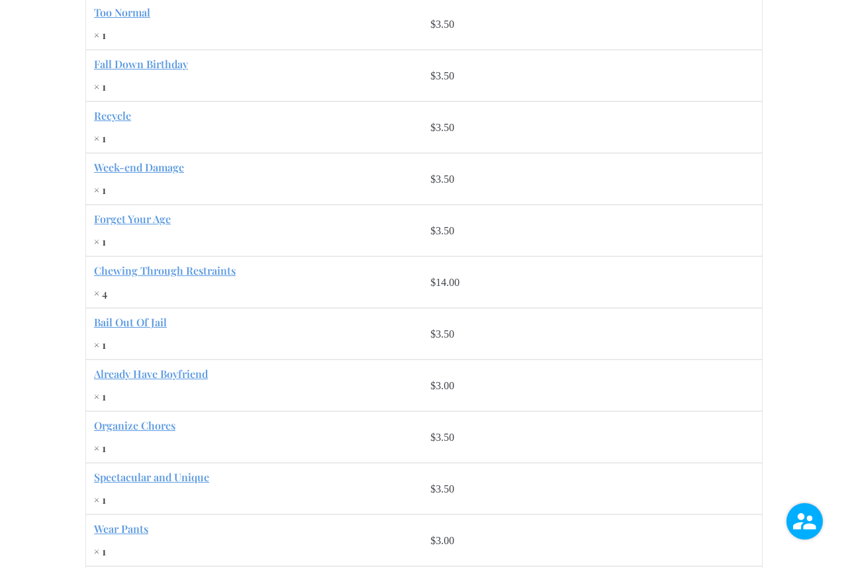
scroll to position [419, 0]
